Goal: Task Accomplishment & Management: Use online tool/utility

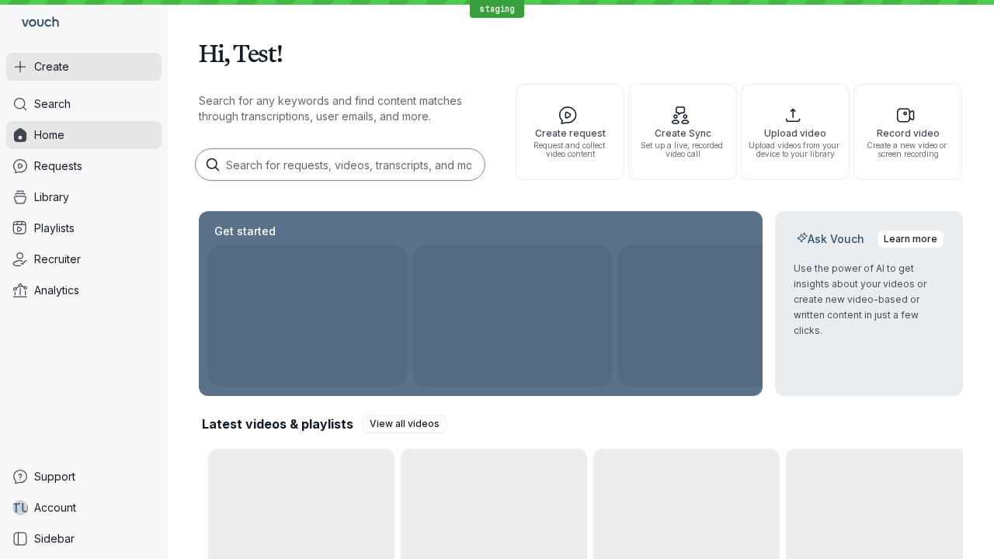
click at [84, 67] on button "Create" at bounding box center [83, 67] width 155 height 28
